Goal: Find specific page/section: Find specific page/section

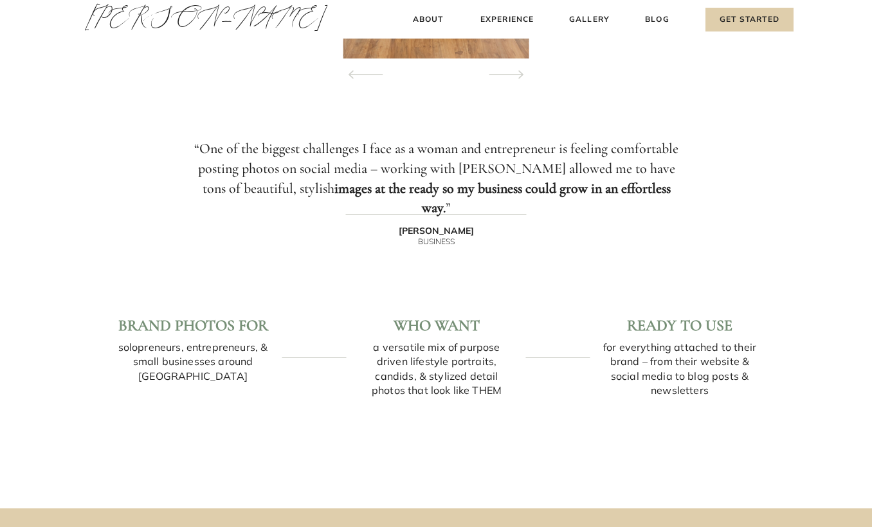
scroll to position [1523, 0]
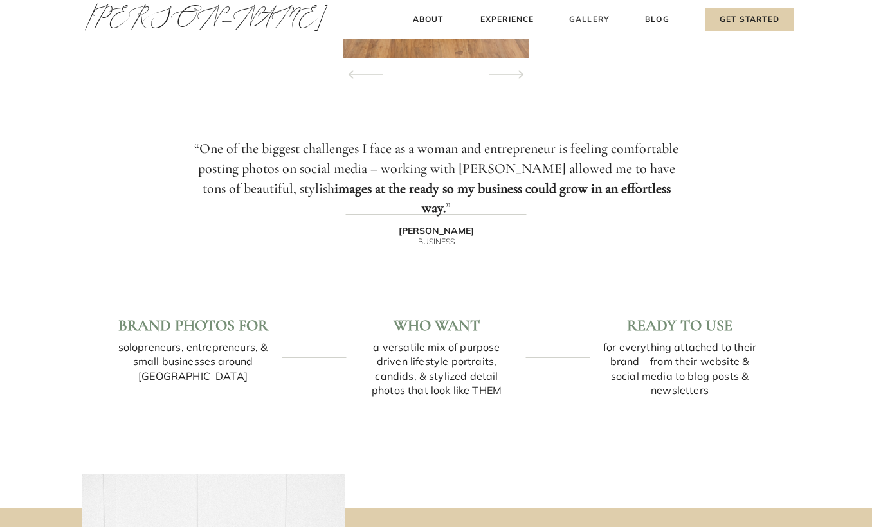
drag, startPoint x: 0, startPoint y: 0, endPoint x: 581, endPoint y: 14, distance: 580.7
click at [581, 14] on h3 "Gallery" at bounding box center [589, 20] width 43 height 14
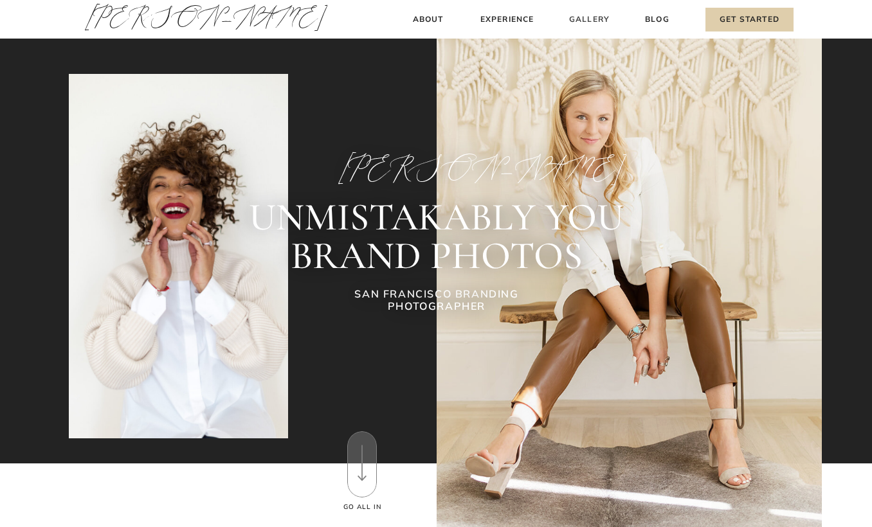
scroll to position [0, 0]
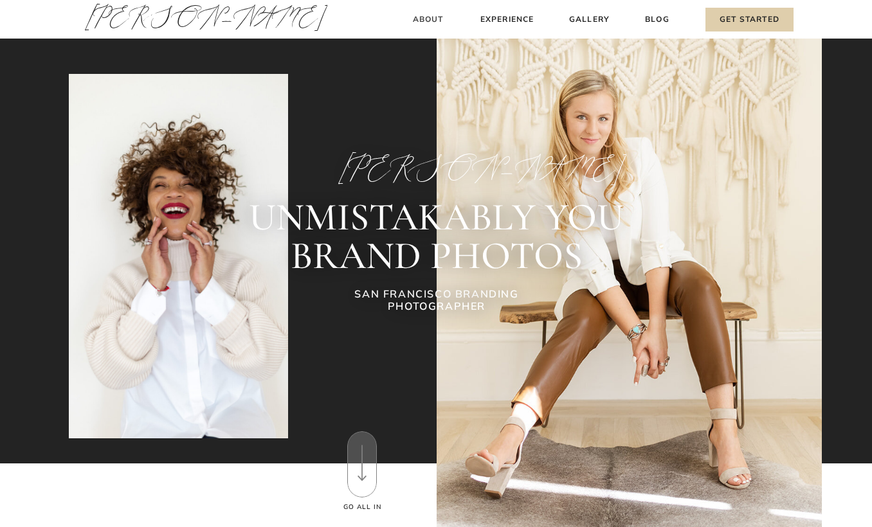
drag, startPoint x: 581, startPoint y: 14, endPoint x: 422, endPoint y: 16, distance: 158.2
click at [422, 16] on h3 "About" at bounding box center [428, 20] width 38 height 14
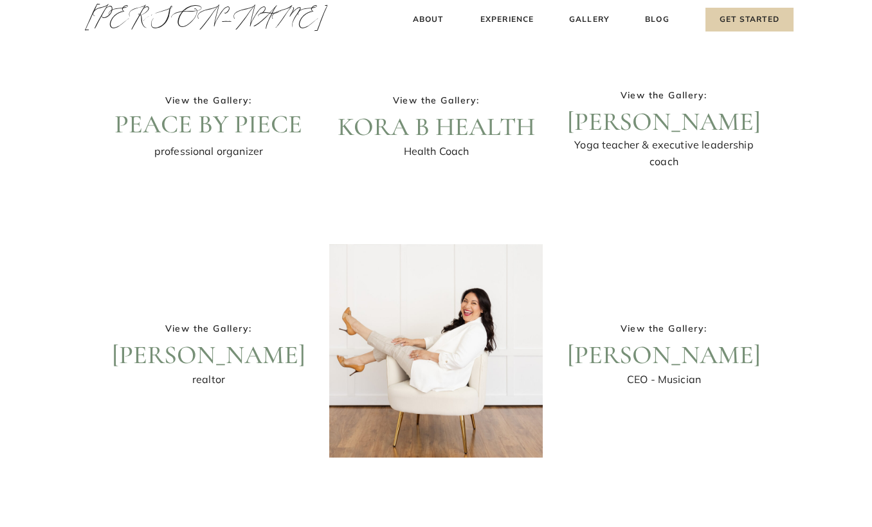
scroll to position [298, 1]
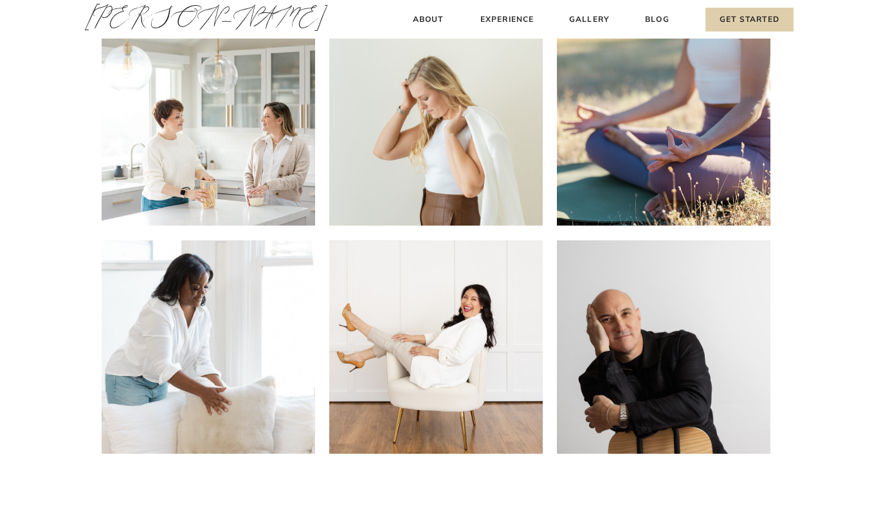
click at [651, 327] on div at bounding box center [663, 346] width 213 height 213
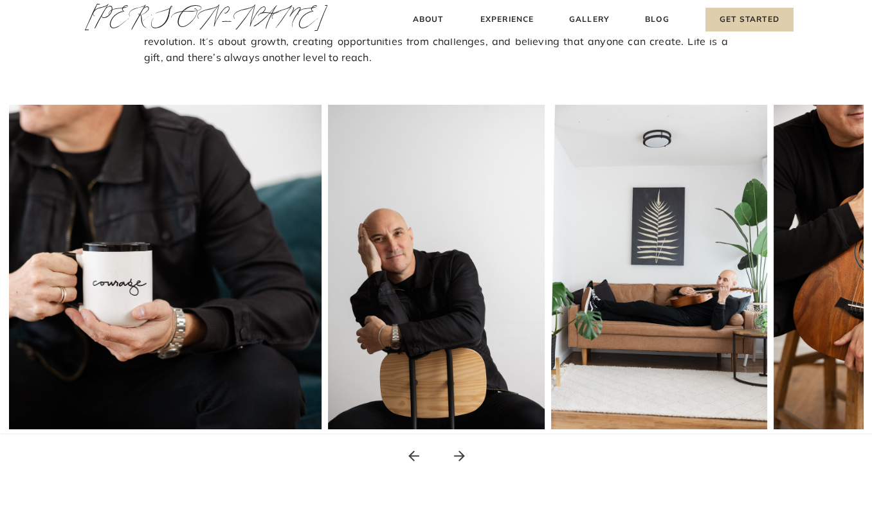
scroll to position [168, 0]
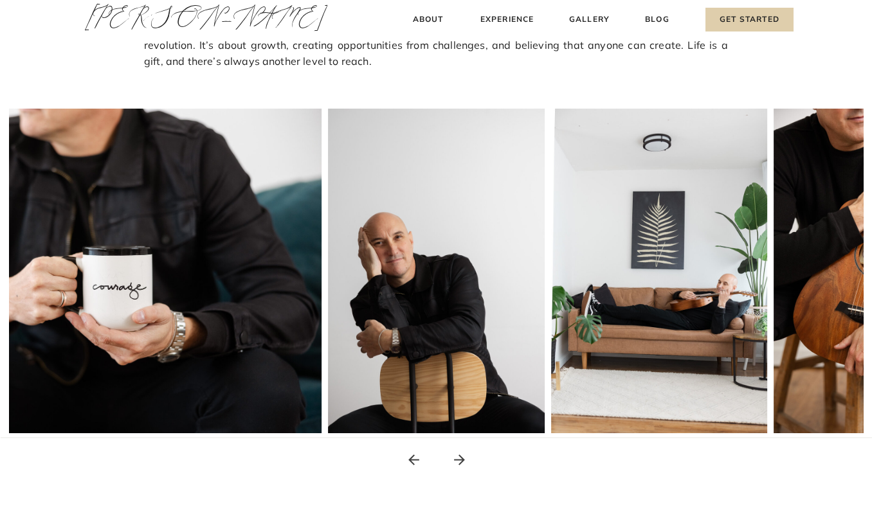
click at [458, 458] on icon at bounding box center [459, 460] width 16 height 16
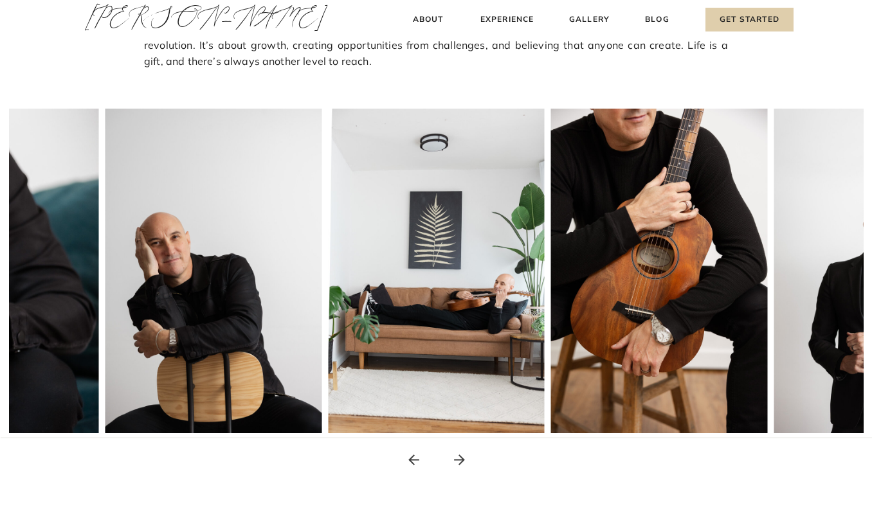
click at [458, 458] on icon at bounding box center [459, 460] width 16 height 16
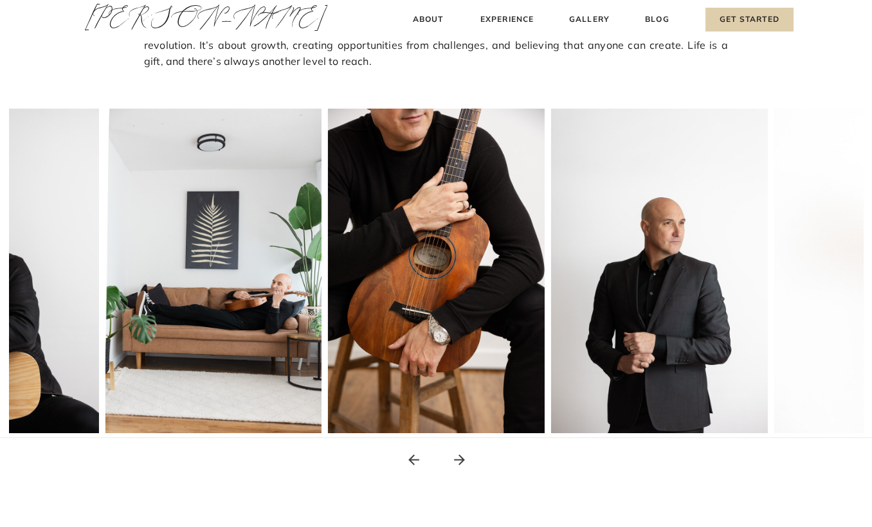
drag, startPoint x: 0, startPoint y: 0, endPoint x: 414, endPoint y: 456, distance: 616.3
click at [414, 456] on icon at bounding box center [414, 460] width 16 height 16
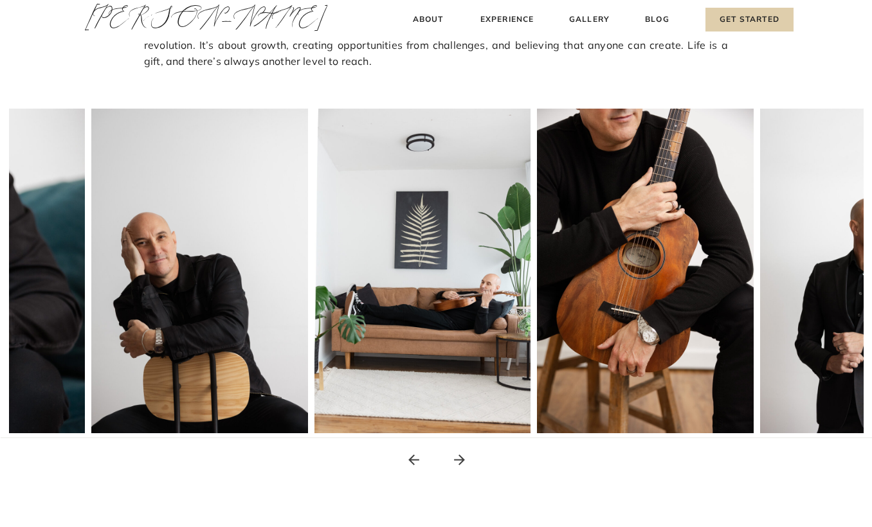
click at [414, 456] on icon at bounding box center [414, 460] width 16 height 16
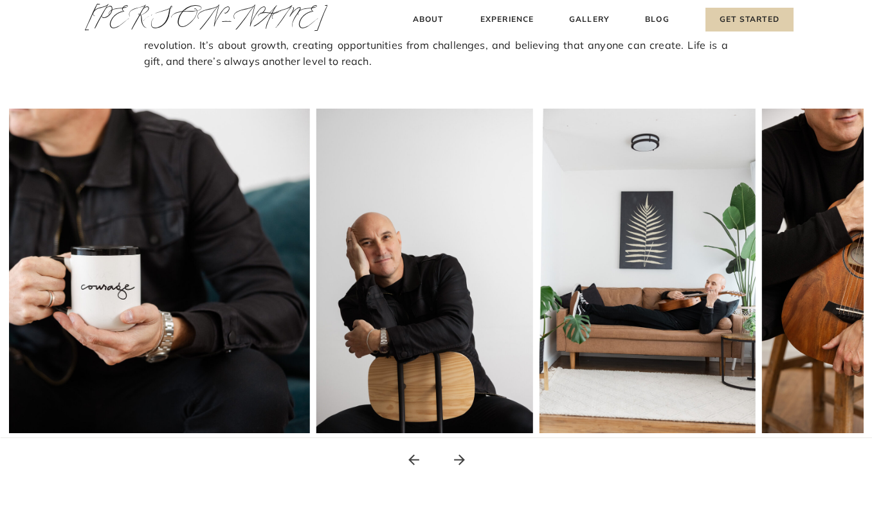
click at [414, 456] on icon at bounding box center [414, 460] width 16 height 16
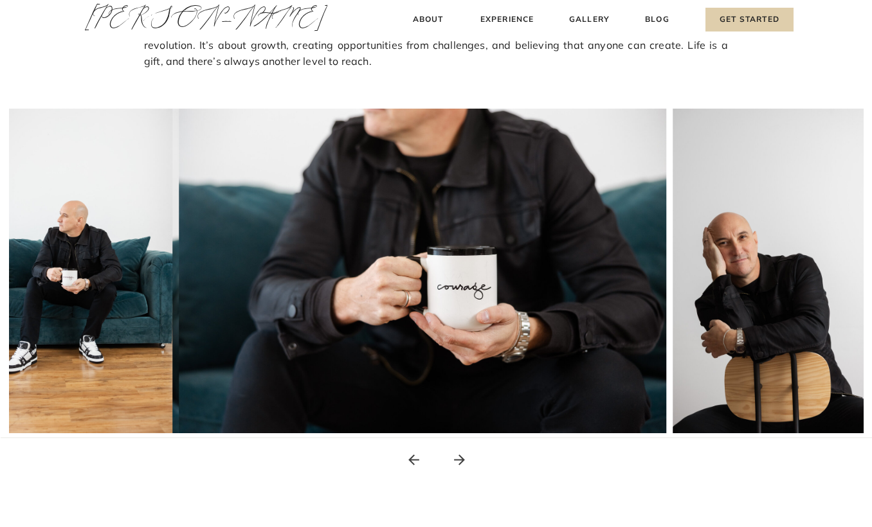
click at [414, 456] on icon at bounding box center [414, 460] width 16 height 16
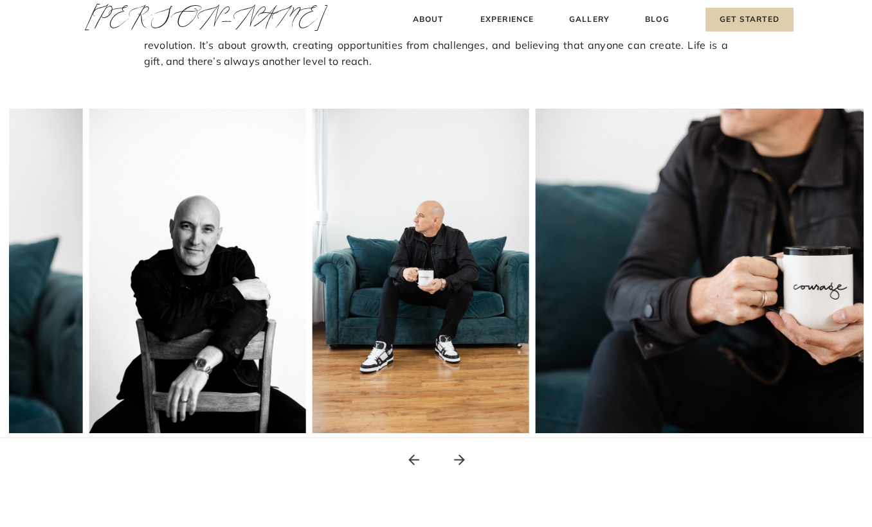
click at [414, 456] on icon at bounding box center [414, 460] width 16 height 16
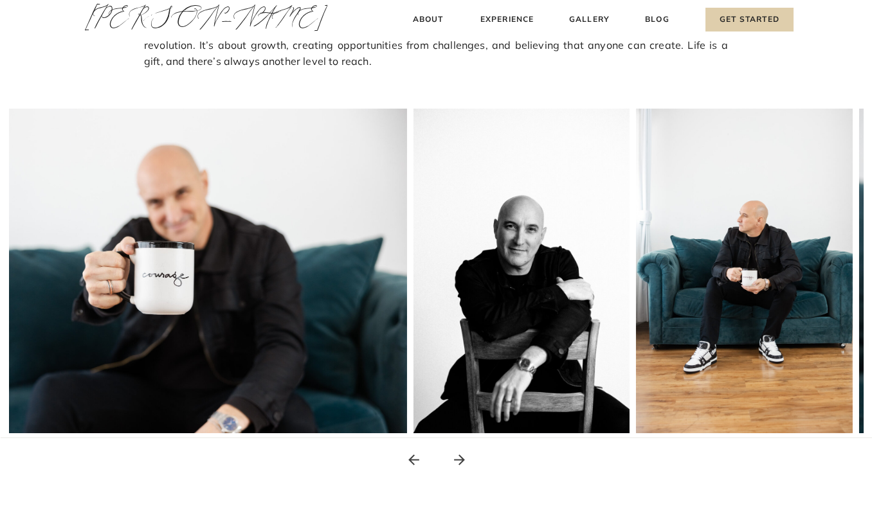
click at [416, 460] on icon at bounding box center [413, 460] width 11 height 11
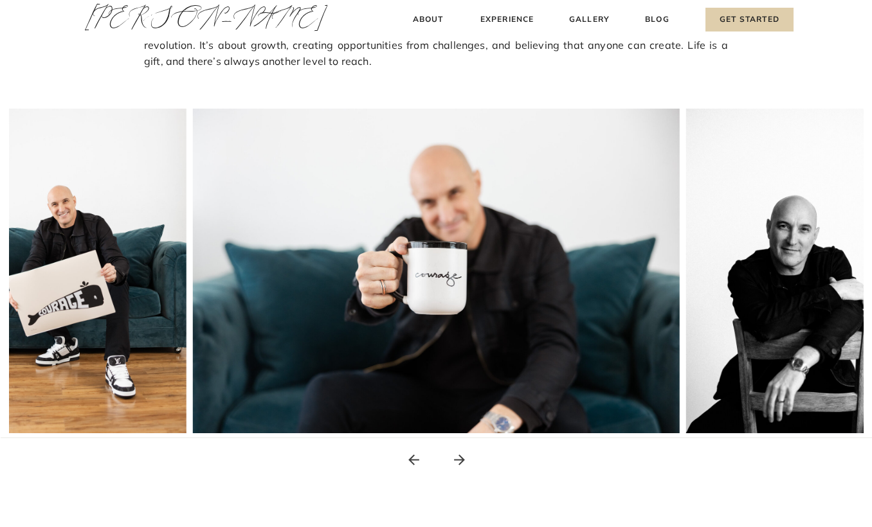
click at [416, 460] on icon at bounding box center [413, 460] width 11 height 11
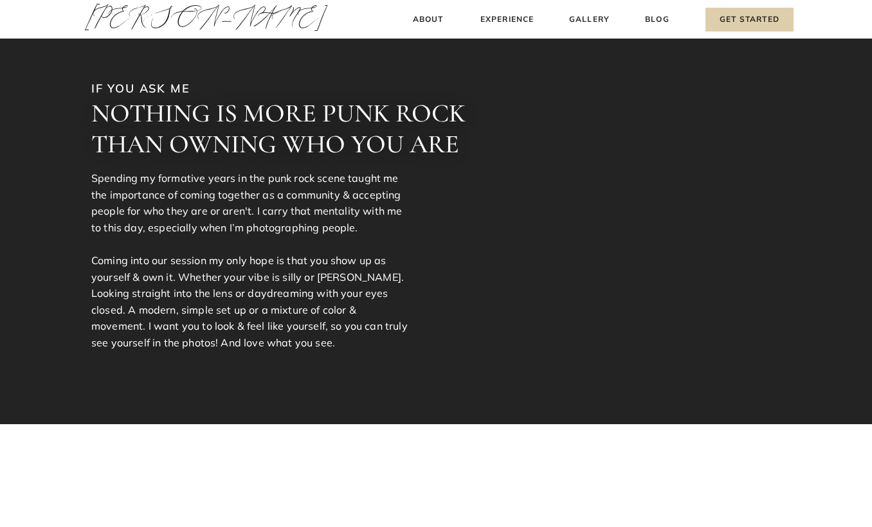
scroll to position [456, 0]
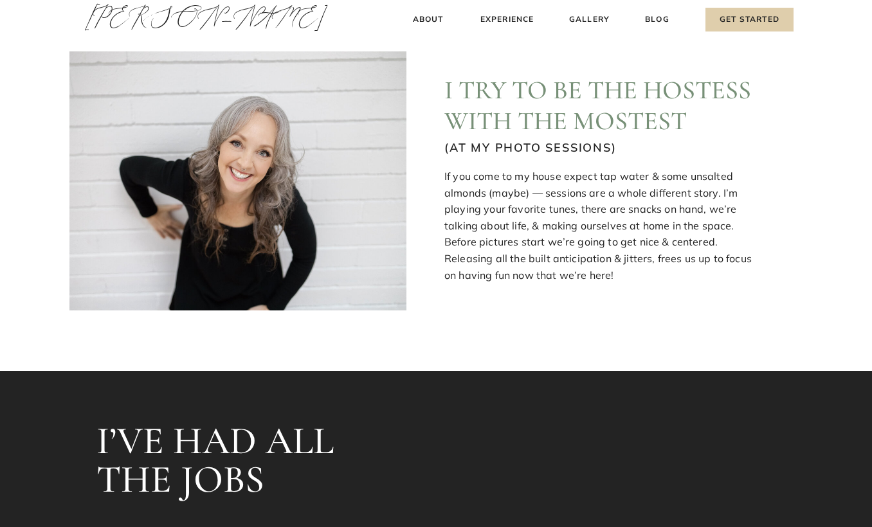
click at [759, 18] on h3 "Get Started" at bounding box center [749, 20] width 88 height 24
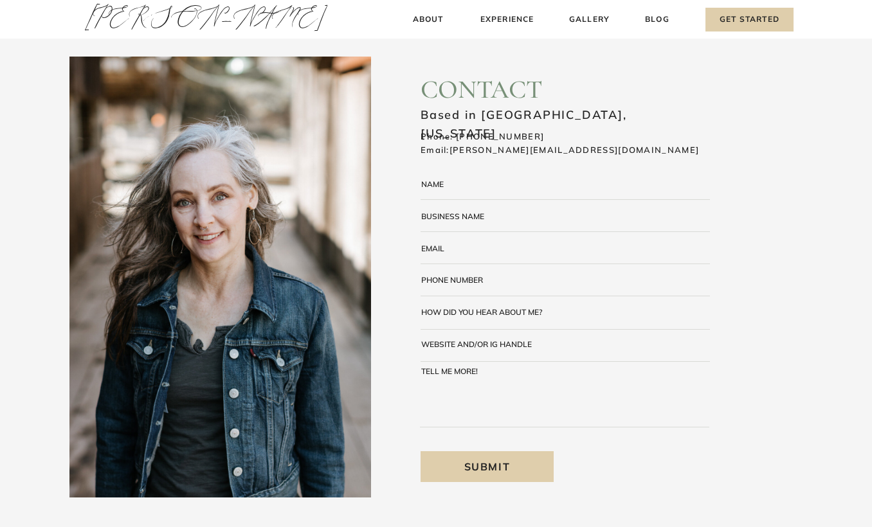
drag, startPoint x: 0, startPoint y: 0, endPoint x: 514, endPoint y: 342, distance: 617.1
click at [514, 342] on div "website and/or ig handle" at bounding box center [479, 344] width 116 height 8
click at [503, 342] on div "website and/or ig handle" at bounding box center [479, 344] width 116 height 8
drag, startPoint x: 514, startPoint y: 342, endPoint x: 530, endPoint y: 345, distance: 16.9
click at [530, 345] on div "website and/or ig handle" at bounding box center [479, 344] width 116 height 8
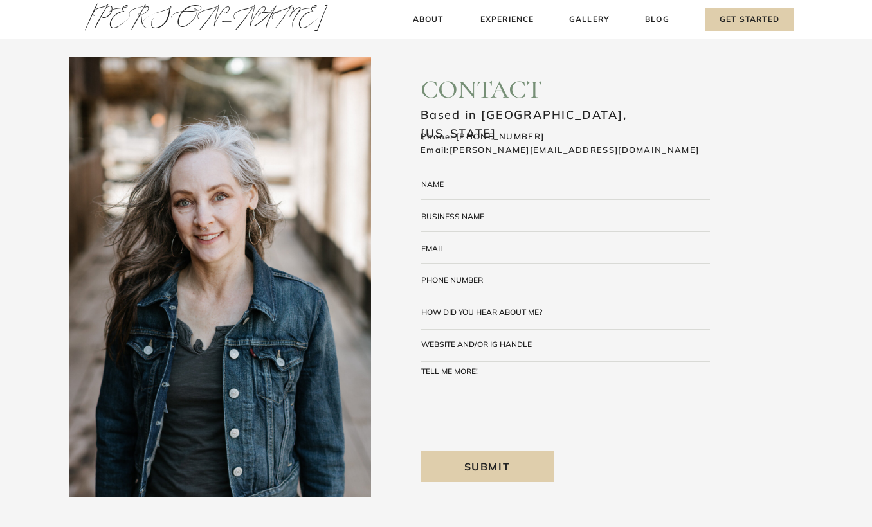
drag, startPoint x: 530, startPoint y: 345, endPoint x: 486, endPoint y: 180, distance: 170.5
click at [486, 180] on textarea at bounding box center [578, 189] width 262 height 19
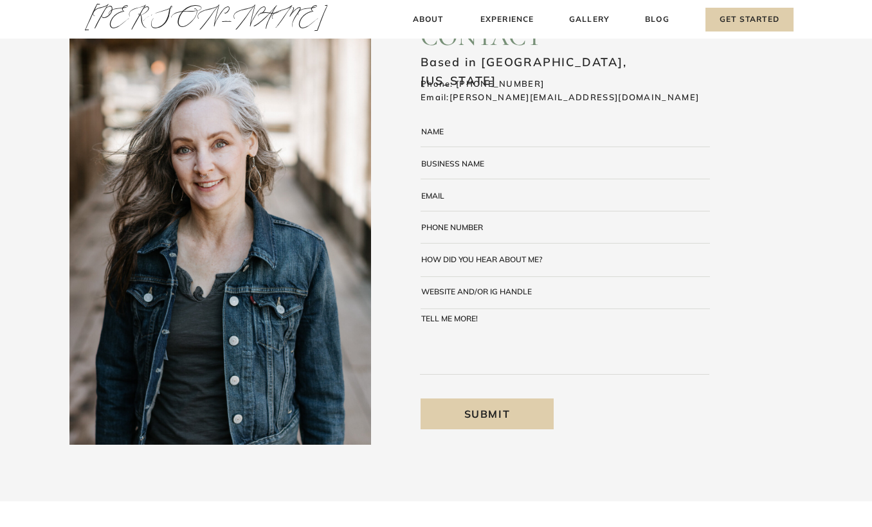
scroll to position [54, 0]
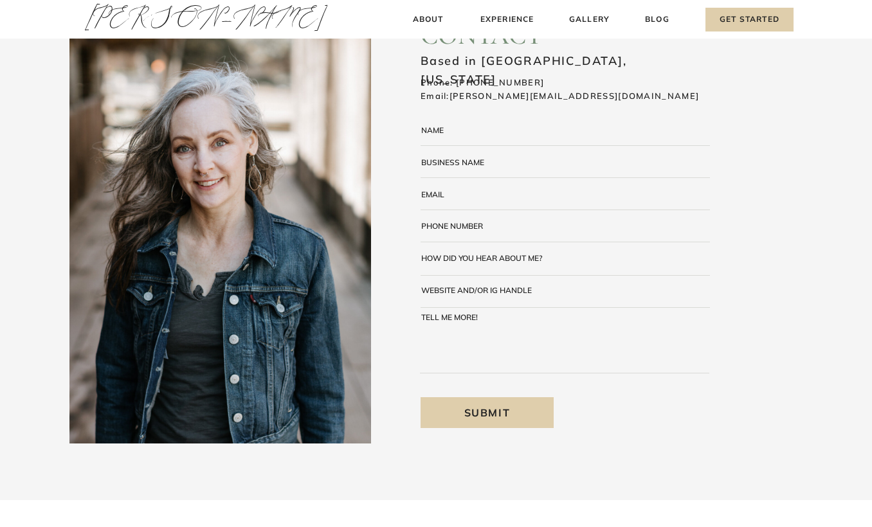
drag, startPoint x: 486, startPoint y: 180, endPoint x: 444, endPoint y: 168, distance: 43.5
click at [444, 168] on div "Blog About Experience Gallery Get Started Amy Thompson Amy Thompson About Exper…" at bounding box center [436, 362] width 872 height 833
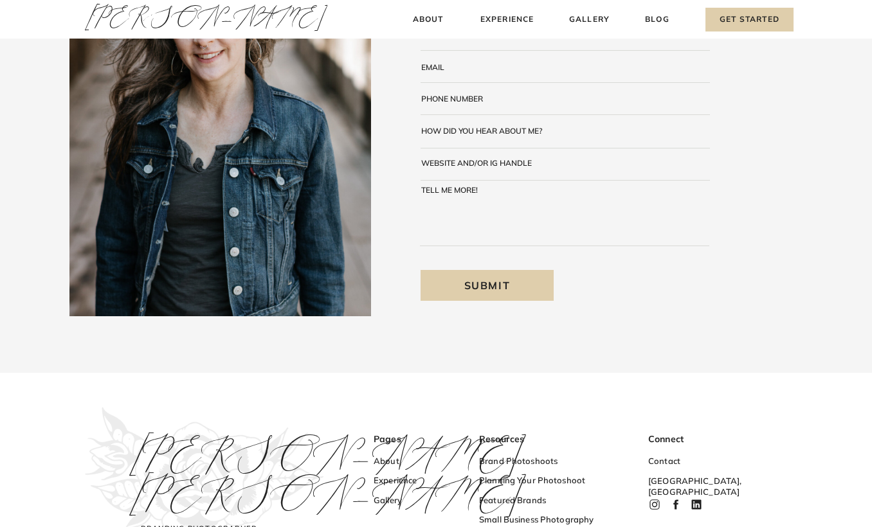
scroll to position [183, 0]
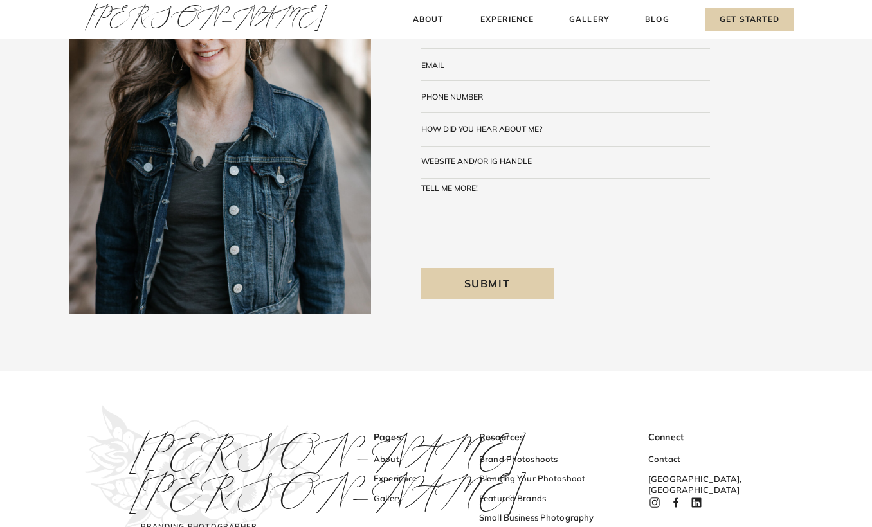
drag, startPoint x: 444, startPoint y: 168, endPoint x: 465, endPoint y: 291, distance: 125.1
click at [465, 291] on h3 "Submit" at bounding box center [486, 283] width 133 height 31
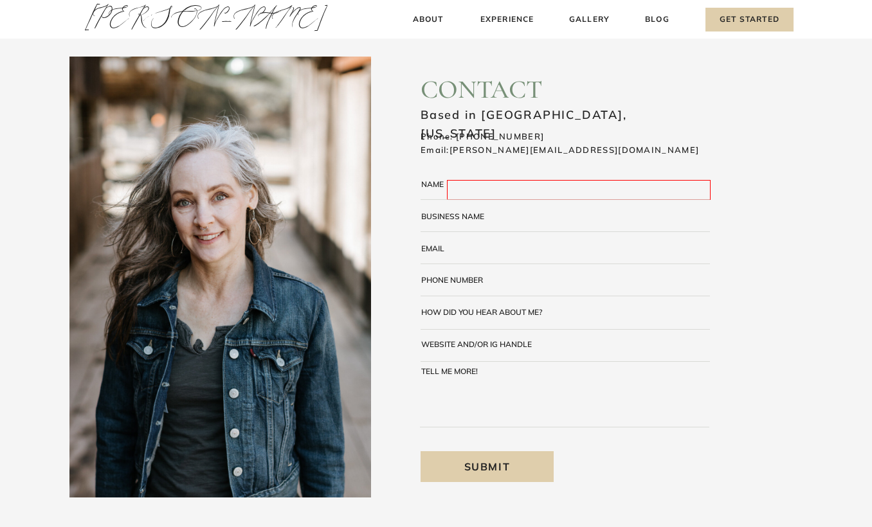
scroll to position [0, 0]
drag, startPoint x: 465, startPoint y: 291, endPoint x: 557, endPoint y: 194, distance: 134.2
click at [557, 194] on textarea at bounding box center [579, 190] width 264 height 20
click at [550, 193] on textarea at bounding box center [579, 190] width 264 height 20
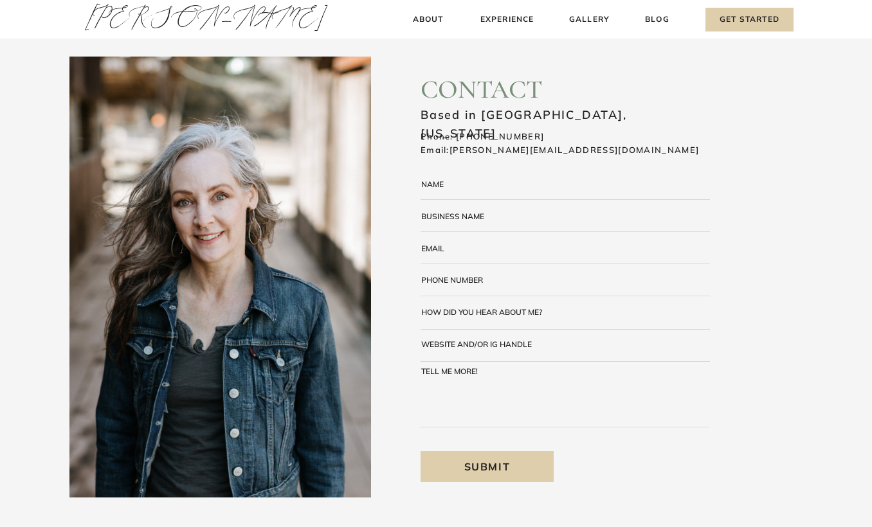
drag, startPoint x: 0, startPoint y: 0, endPoint x: 465, endPoint y: 197, distance: 504.7
click at [465, 197] on textarea at bounding box center [578, 189] width 262 height 19
click at [464, 192] on textarea at bounding box center [578, 189] width 262 height 19
